Goal: Task Accomplishment & Management: Manage account settings

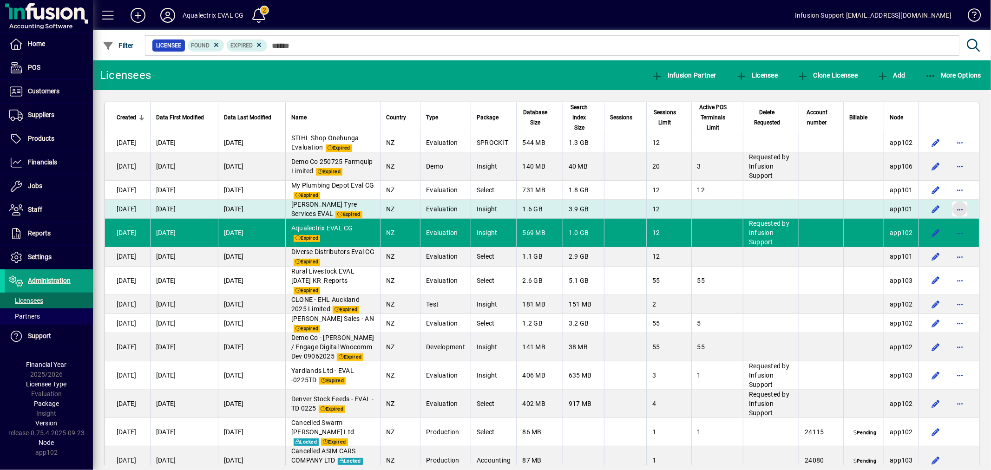
click at [951, 211] on span "button" at bounding box center [960, 209] width 22 height 22
click at [929, 227] on button "Switch to licensee" at bounding box center [913, 233] width 93 height 17
